Goal: Navigation & Orientation: Locate item on page

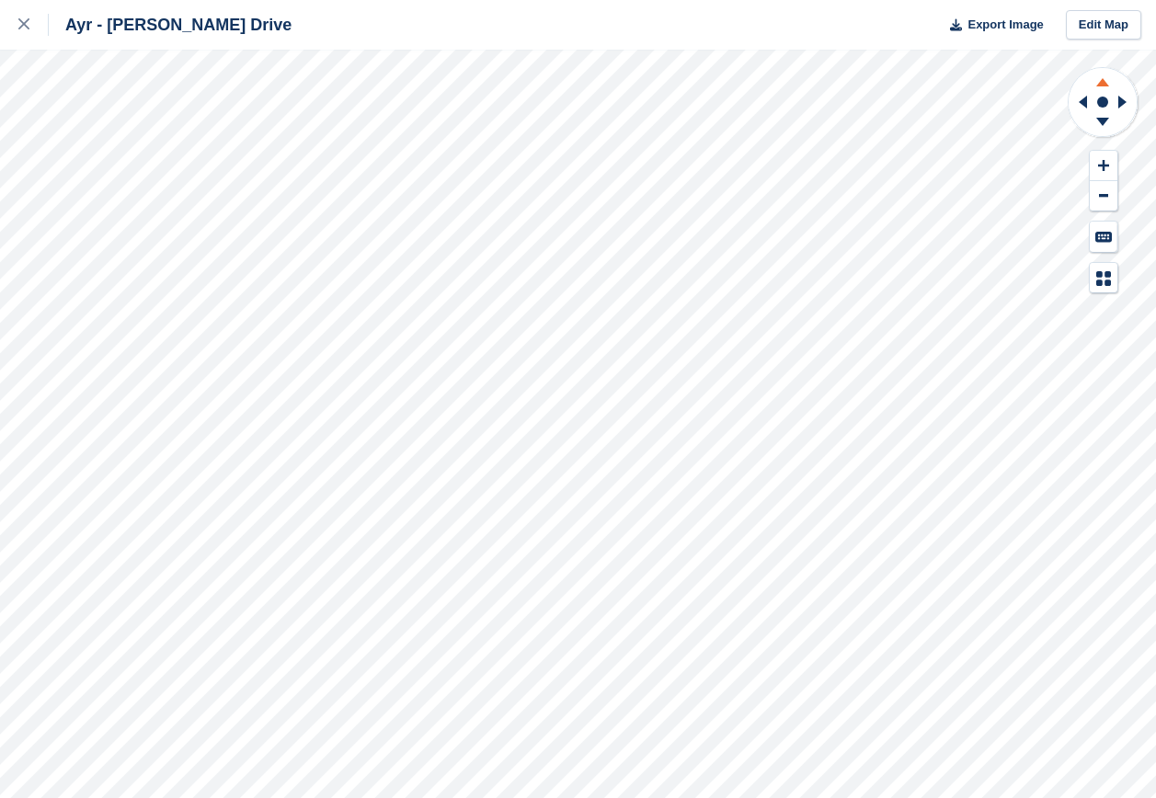
click at [1099, 81] on icon at bounding box center [1103, 79] width 48 height 23
click at [1104, 123] on icon at bounding box center [1102, 122] width 13 height 8
click at [1106, 168] on icon at bounding box center [1103, 165] width 11 height 13
click at [1123, 101] on icon at bounding box center [1122, 102] width 8 height 13
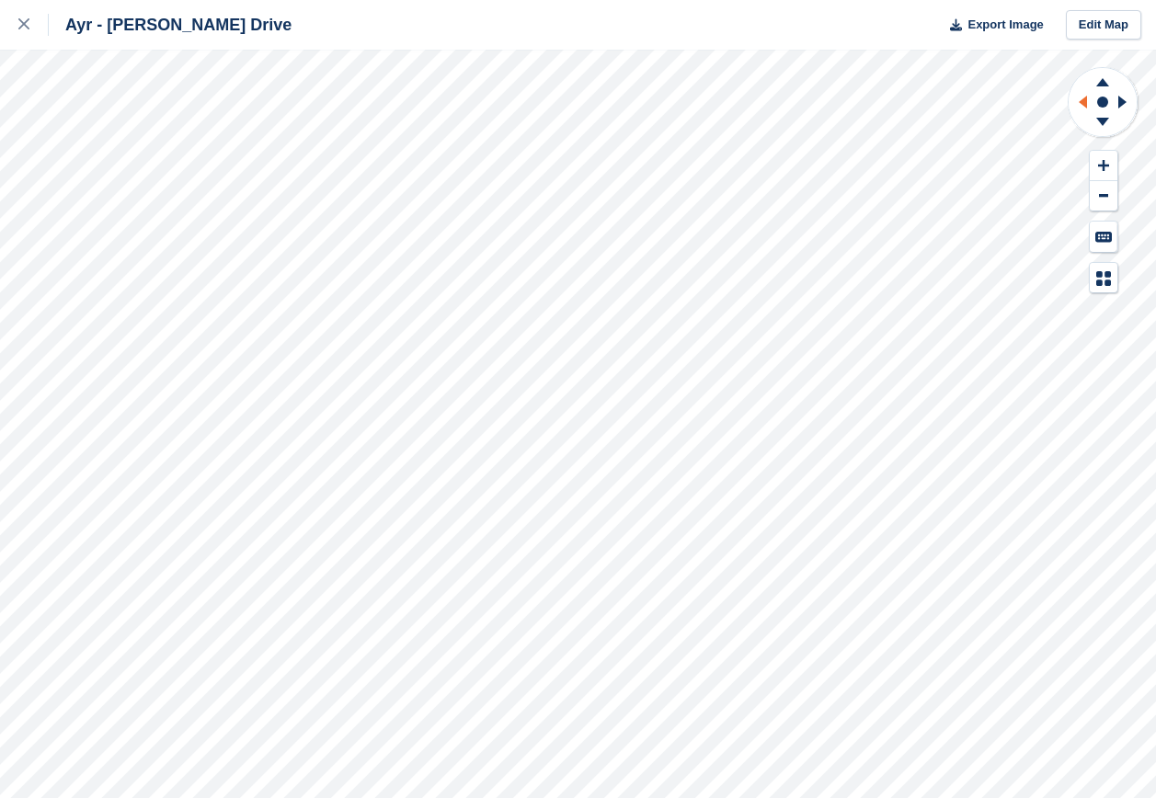
click at [1084, 101] on icon at bounding box center [1083, 102] width 8 height 13
click at [1119, 101] on icon at bounding box center [1122, 102] width 8 height 13
click at [1097, 118] on icon at bounding box center [1102, 122] width 13 height 8
click at [1103, 79] on icon at bounding box center [1102, 82] width 13 height 8
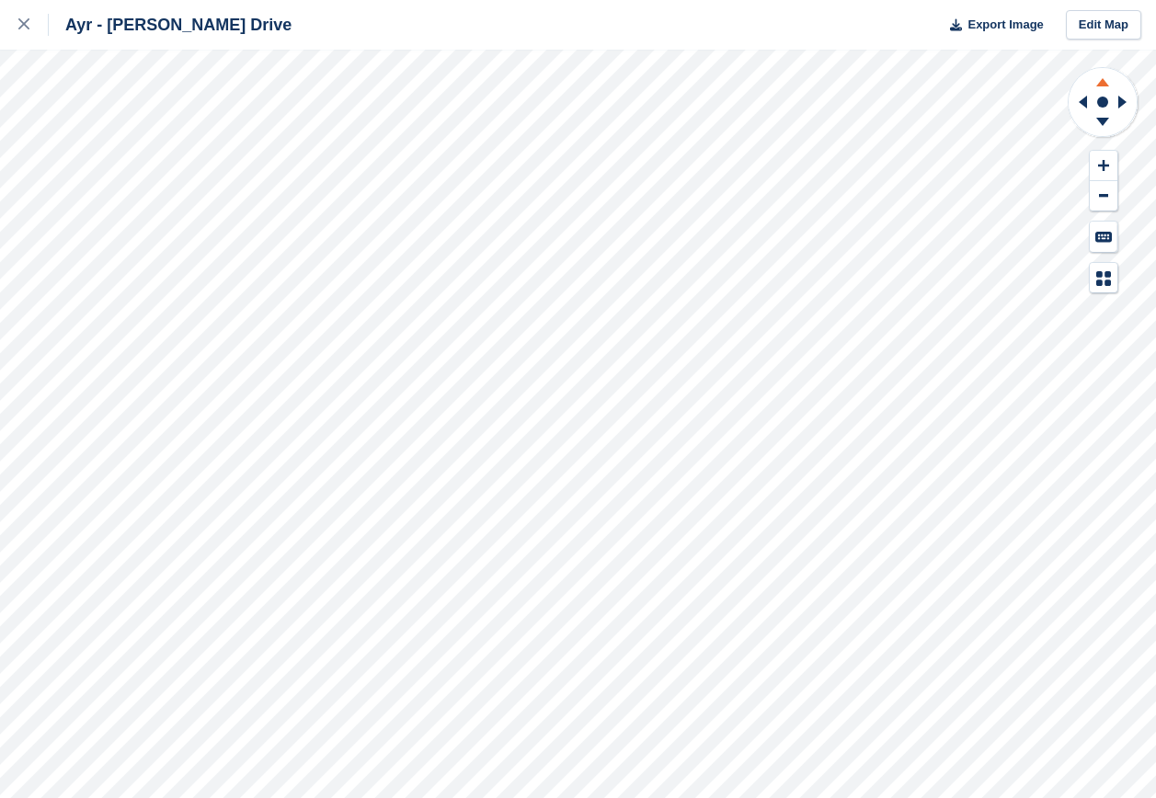
click at [1103, 79] on icon at bounding box center [1102, 82] width 13 height 8
